Goal: Task Accomplishment & Management: Manage account settings

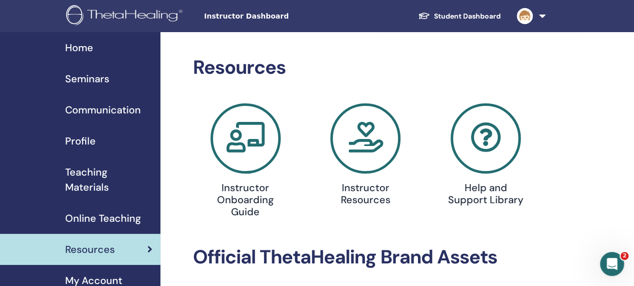
click at [374, 133] on icon at bounding box center [365, 138] width 70 height 70
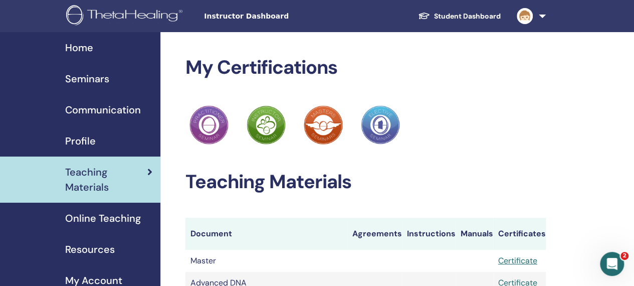
click at [91, 251] on span "Resources" at bounding box center [90, 248] width 50 height 15
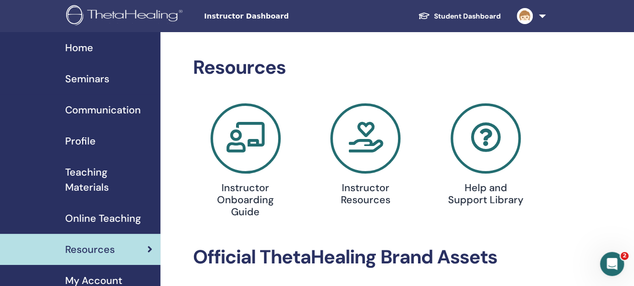
click at [84, 140] on span "Profile" at bounding box center [80, 140] width 31 height 15
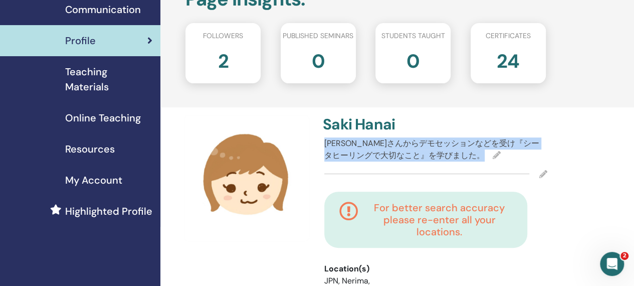
drag, startPoint x: 468, startPoint y: 153, endPoint x: 321, endPoint y: 146, distance: 148.0
click at [321, 146] on div "Saki Hanai ヴァイアナさんからデモセッションなどを受け『シータヒーリングで大切なこと』を学びました。 For better search accur…" at bounding box center [435, 230] width 235 height 231
click at [493, 154] on icon at bounding box center [497, 155] width 8 height 8
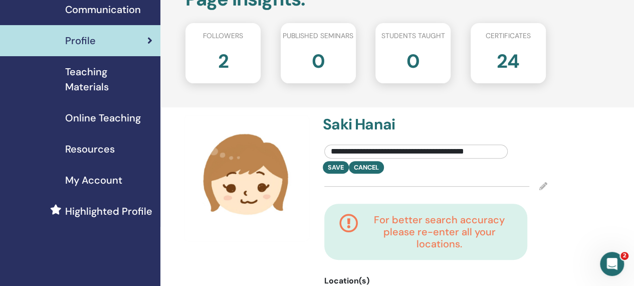
drag, startPoint x: 497, startPoint y: 150, endPoint x: 328, endPoint y: 155, distance: 169.4
click at [328, 155] on input "**********" at bounding box center [415, 151] width 183 height 14
drag, startPoint x: 485, startPoint y: 150, endPoint x: 325, endPoint y: 150, distance: 160.8
click at [325, 150] on input "**********" at bounding box center [415, 151] width 183 height 14
type input "******"
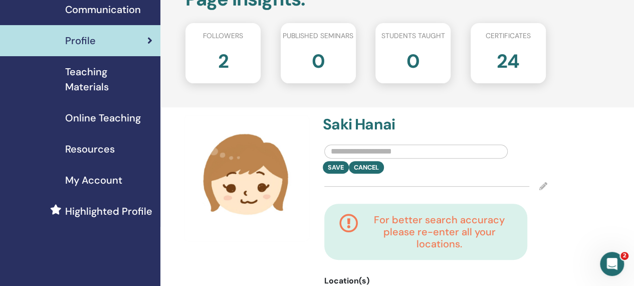
drag, startPoint x: 399, startPoint y: 157, endPoint x: 330, endPoint y: 155, distance: 69.2
click at [330, 155] on input "text" at bounding box center [415, 151] width 183 height 14
type input "*"
click at [331, 154] on input "**********" at bounding box center [415, 151] width 183 height 14
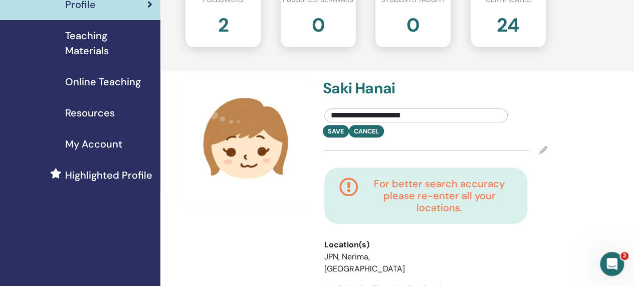
scroll to position [150, 0]
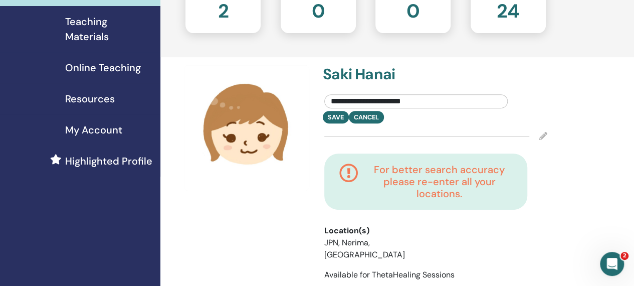
drag, startPoint x: 386, startPoint y: 100, endPoint x: 325, endPoint y: 93, distance: 62.0
click at [325, 93] on div "**********" at bounding box center [416, 99] width 198 height 24
click at [471, 102] on input "**********" at bounding box center [415, 101] width 183 height 14
type input "**********"
click at [377, 71] on h4 "Saki Hanai" at bounding box center [376, 74] width 107 height 18
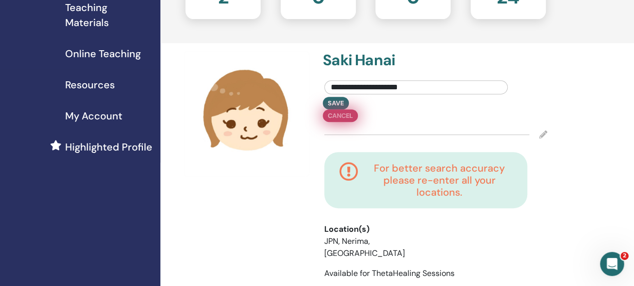
scroll to position [200, 0]
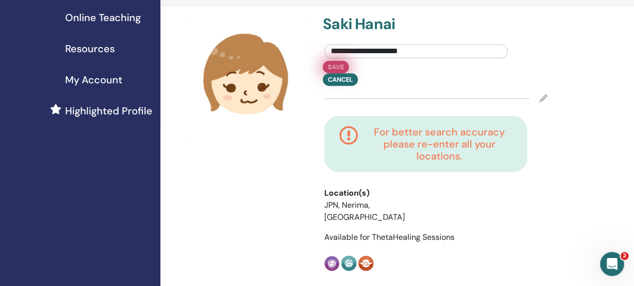
click at [340, 64] on button "Save" at bounding box center [336, 67] width 26 height 13
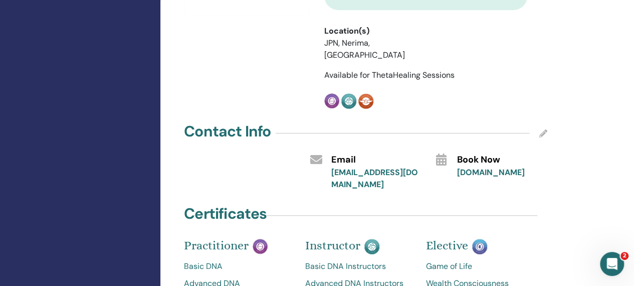
scroll to position [351, 0]
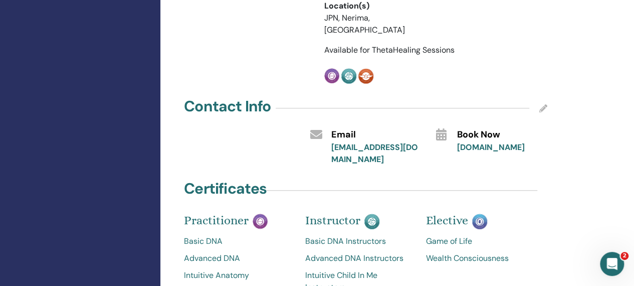
click at [542, 104] on icon at bounding box center [543, 108] width 8 height 8
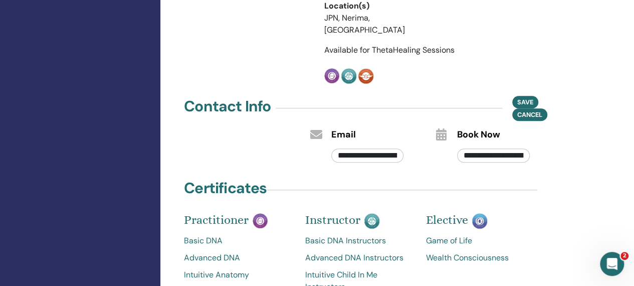
click at [392, 148] on input "**********" at bounding box center [367, 155] width 73 height 14
drag, startPoint x: 397, startPoint y: 143, endPoint x: 327, endPoint y: 144, distance: 70.6
click at [327, 144] on div "**********" at bounding box center [368, 152] width 88 height 23
type input "*******"
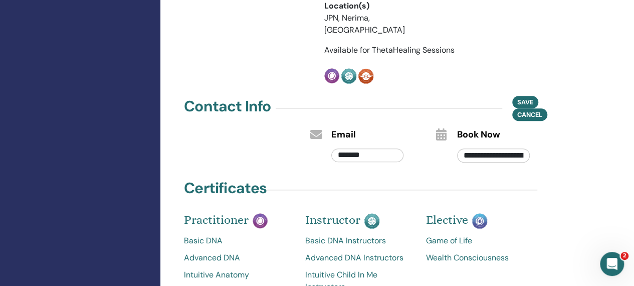
drag, startPoint x: 380, startPoint y: 146, endPoint x: 303, endPoint y: 142, distance: 77.7
click at [303, 142] on div "Email *******" at bounding box center [366, 145] width 126 height 39
click at [517, 97] on span "Save" at bounding box center [525, 102] width 16 height 11
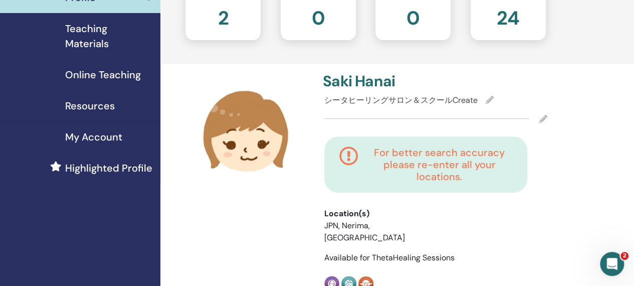
scroll to position [100, 0]
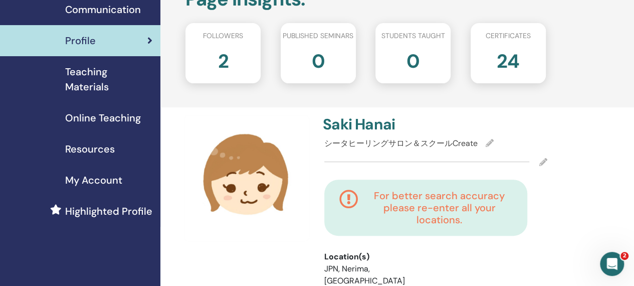
click at [83, 76] on span "Teaching Materials" at bounding box center [108, 79] width 87 height 30
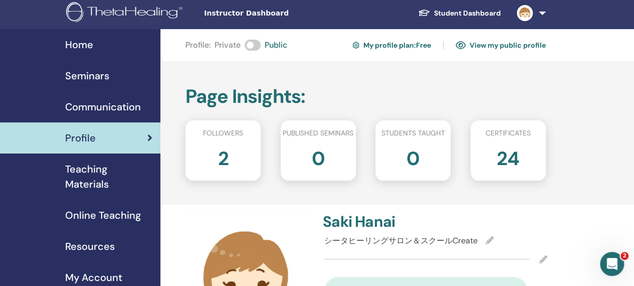
scroll to position [0, 0]
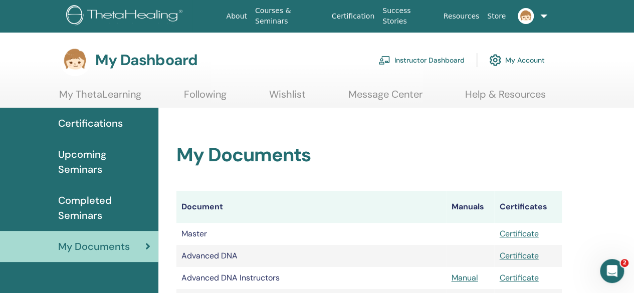
click at [401, 54] on link "Instructor Dashboard" at bounding box center [421, 60] width 86 height 22
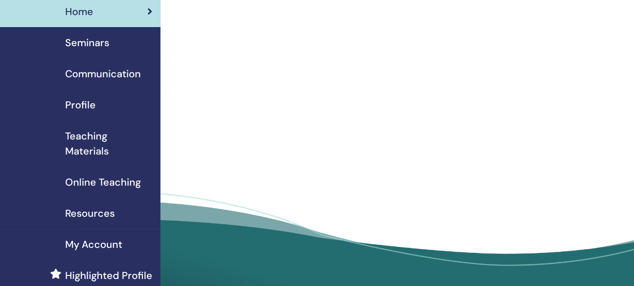
scroll to position [50, 0]
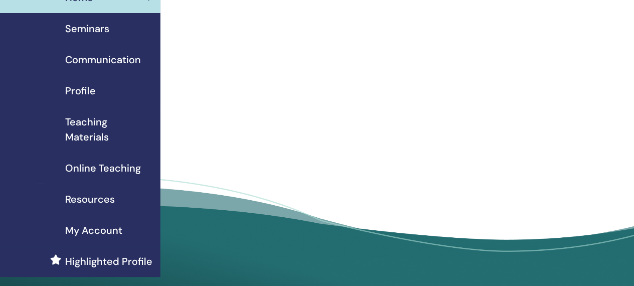
click at [108, 166] on span "Online Teaching" at bounding box center [103, 167] width 76 height 15
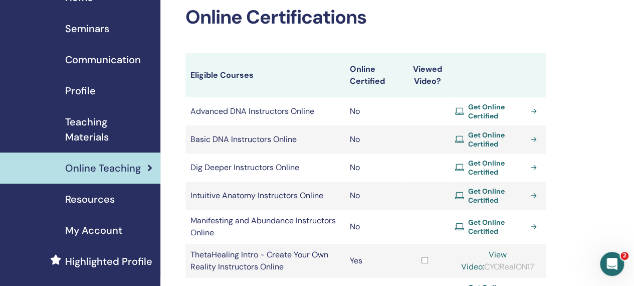
scroll to position [100, 0]
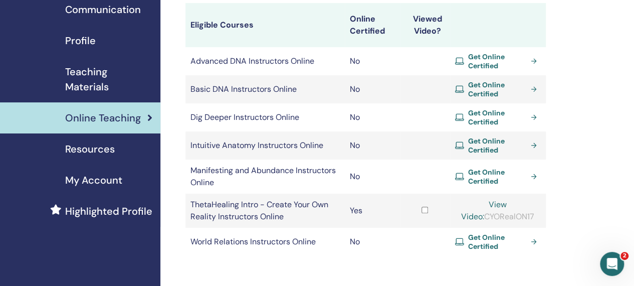
click at [87, 77] on span "Teaching Materials" at bounding box center [108, 79] width 87 height 30
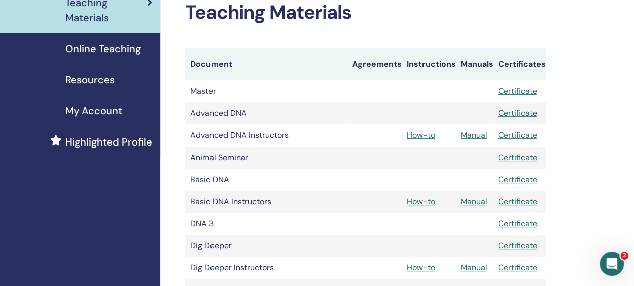
scroll to position [200, 0]
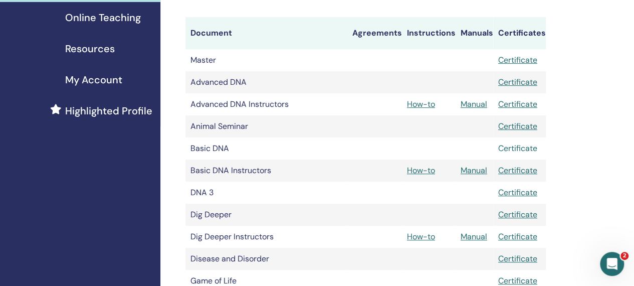
click at [501, 148] on link "Certificate" at bounding box center [517, 148] width 39 height 11
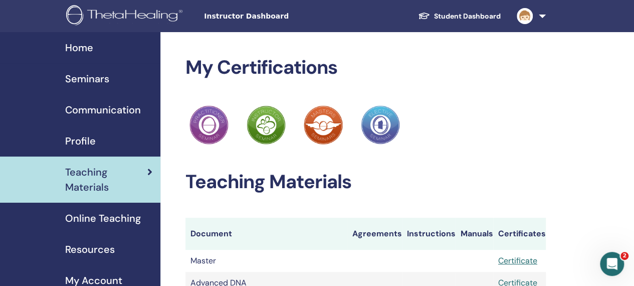
scroll to position [100, 0]
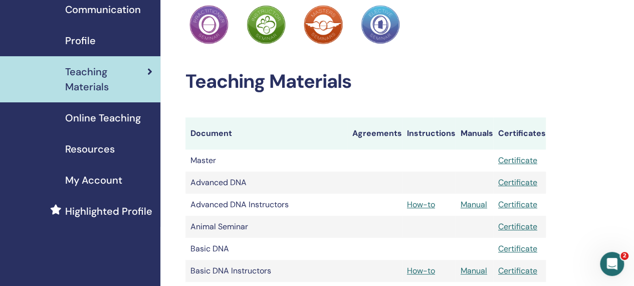
click at [125, 117] on span "Online Teaching" at bounding box center [103, 117] width 76 height 15
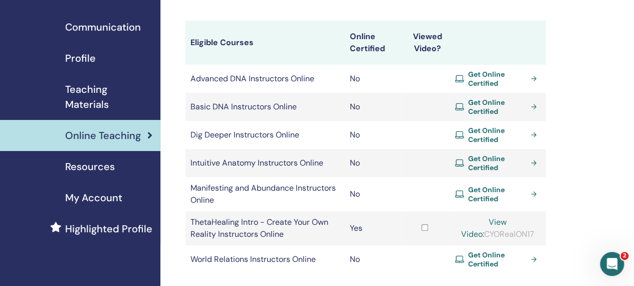
scroll to position [50, 0]
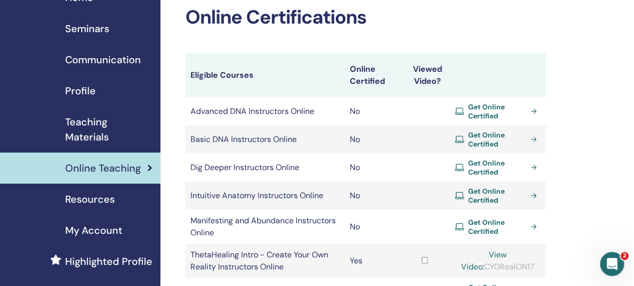
click at [97, 131] on span "Teaching Materials" at bounding box center [108, 129] width 87 height 30
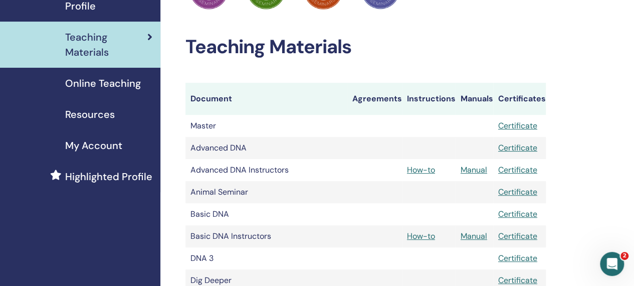
scroll to position [150, 0]
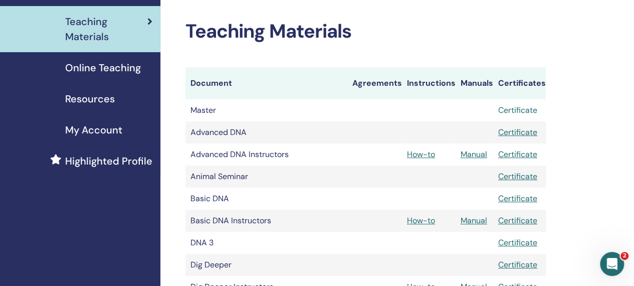
click at [516, 109] on link "Certificate" at bounding box center [517, 110] width 39 height 11
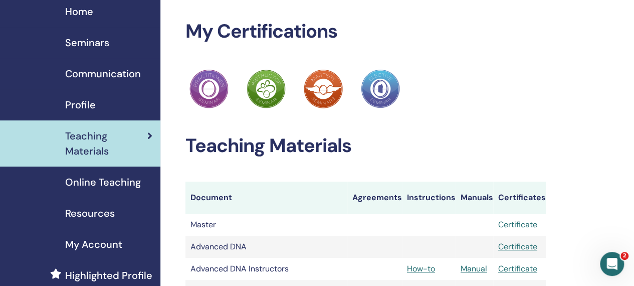
scroll to position [0, 0]
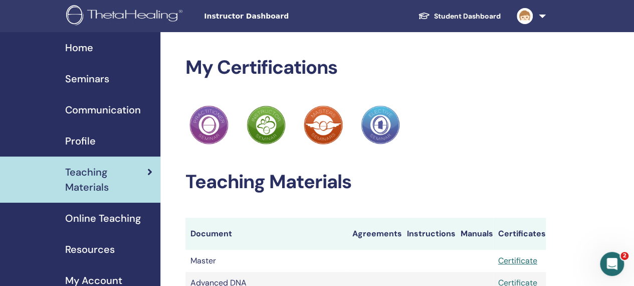
click at [540, 14] on link at bounding box center [529, 16] width 41 height 32
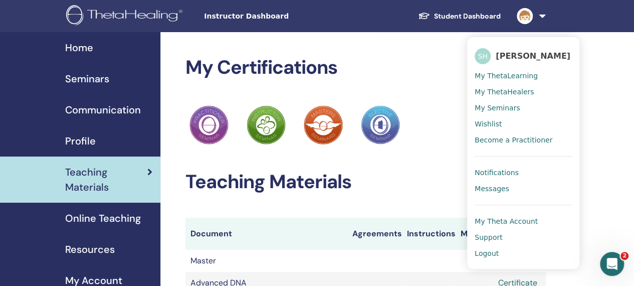
click at [107, 80] on span "Seminars" at bounding box center [87, 78] width 44 height 15
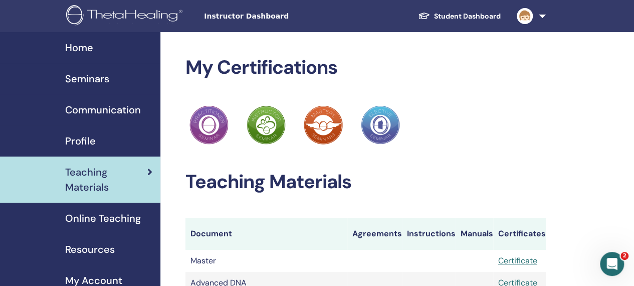
click at [107, 80] on span "Seminars" at bounding box center [87, 78] width 44 height 15
click at [106, 82] on span "Seminars" at bounding box center [87, 78] width 44 height 15
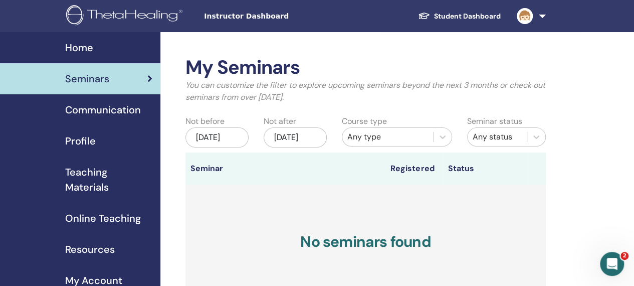
scroll to position [50, 0]
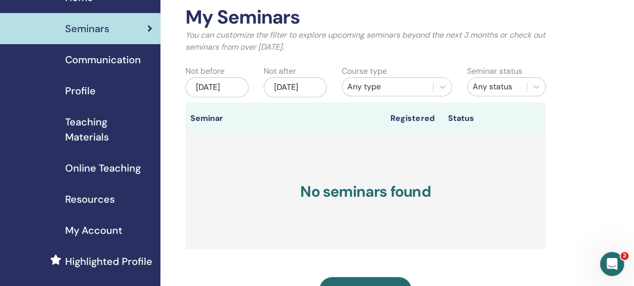
click at [122, 167] on span "Online Teaching" at bounding box center [103, 167] width 76 height 15
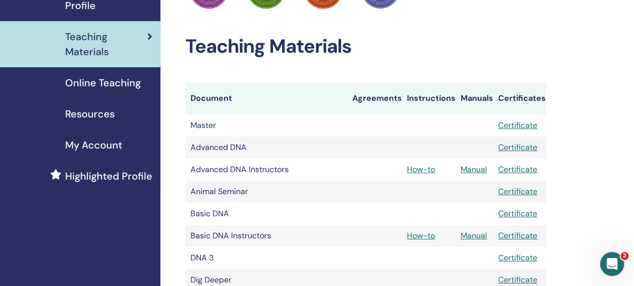
scroll to position [150, 0]
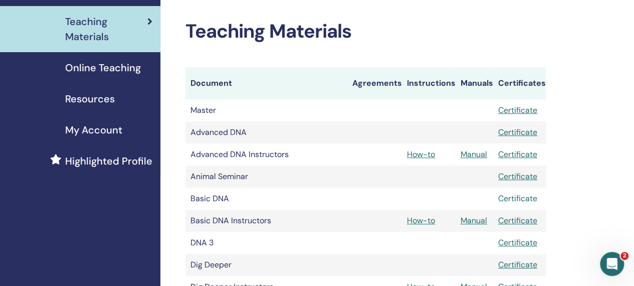
click at [505, 201] on link "Certificate" at bounding box center [517, 198] width 39 height 11
click at [479, 222] on link "Manual" at bounding box center [473, 220] width 27 height 11
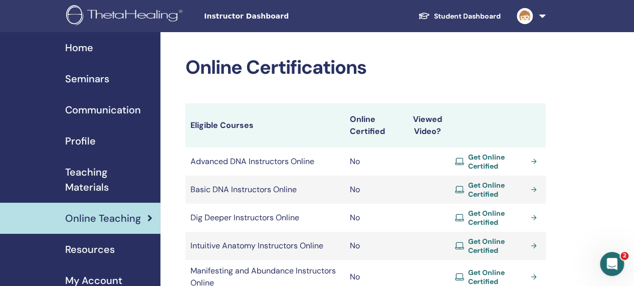
click at [93, 41] on div "Home" at bounding box center [80, 47] width 144 height 15
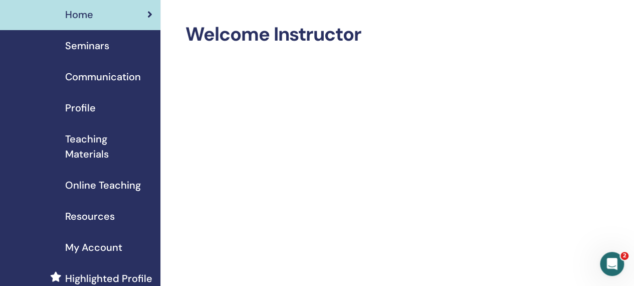
scroll to position [40, 0]
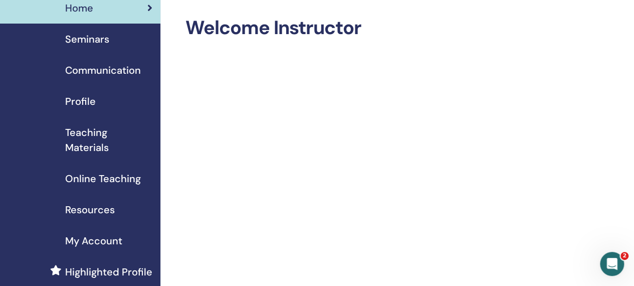
drag, startPoint x: 635, startPoint y: 30, endPoint x: 639, endPoint y: 38, distance: 9.2
click at [633, 38] on html "Instructor Dashboard Student Dashboard SH Saki Hanai My ThetaLearning My ThetaH…" at bounding box center [317, 103] width 634 height 286
click at [89, 132] on span "Teaching Materials" at bounding box center [108, 140] width 87 height 30
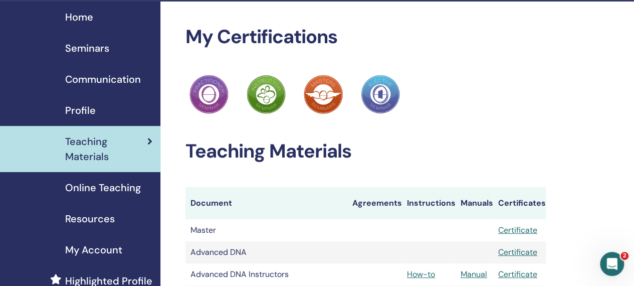
scroll to position [37, 0]
